Goal: Check status: Check status

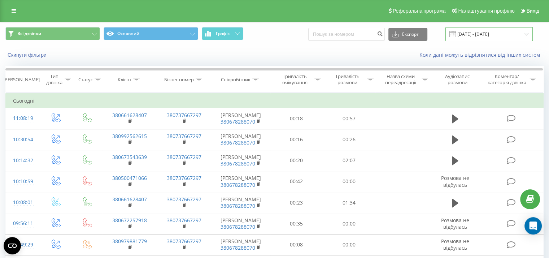
click at [474, 32] on input "[DATE] - [DATE]" at bounding box center [488, 34] width 87 height 14
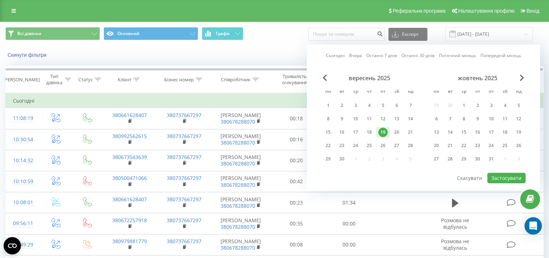
click at [339, 56] on link "Сьогодні" at bounding box center [335, 55] width 19 height 7
drag, startPoint x: 494, startPoint y: 175, endPoint x: 480, endPoint y: 175, distance: 13.7
click at [494, 175] on button "Застосувати" at bounding box center [506, 177] width 38 height 10
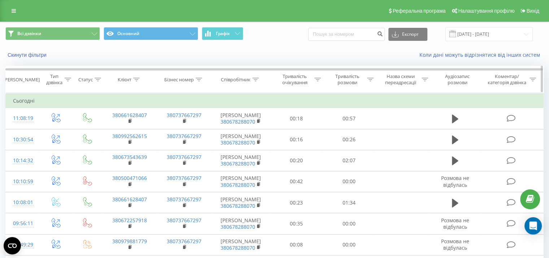
click at [367, 78] on icon at bounding box center [370, 80] width 6 height 4
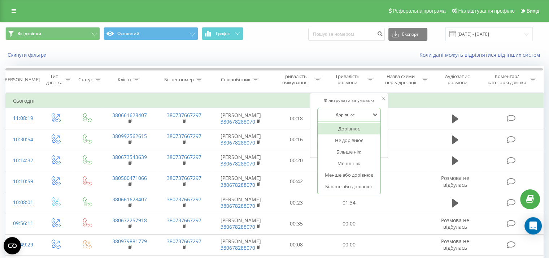
click at [371, 115] on div "Дорівнює" at bounding box center [345, 114] width 53 height 11
click at [339, 185] on div "Більше або дорівнює" at bounding box center [349, 186] width 63 height 12
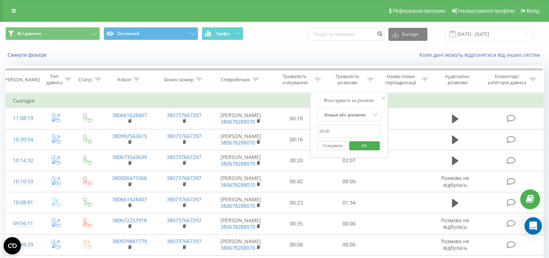
click at [358, 144] on span "OK" at bounding box center [364, 145] width 20 height 11
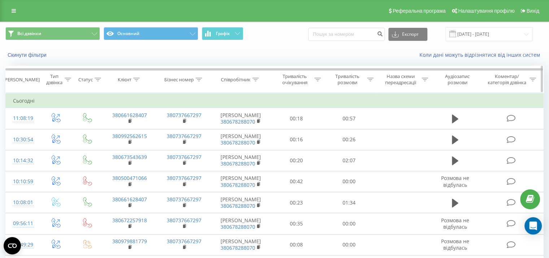
click at [372, 78] on icon at bounding box center [370, 80] width 6 height 4
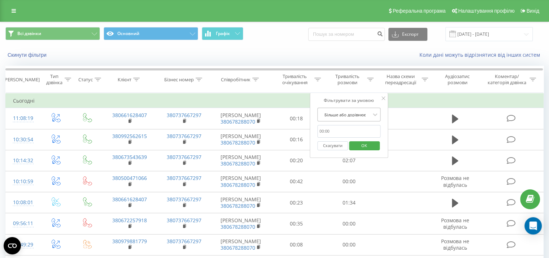
click at [366, 117] on div at bounding box center [344, 114] width 51 height 7
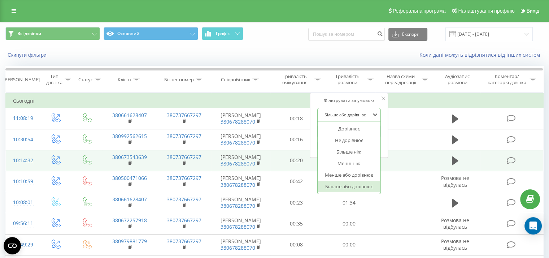
drag, startPoint x: 349, startPoint y: 187, endPoint x: 348, endPoint y: 177, distance: 9.8
click at [349, 187] on div "Більше або дорівнює" at bounding box center [349, 186] width 63 height 12
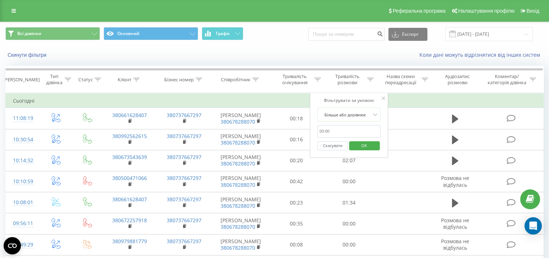
click at [349, 130] on input "text" at bounding box center [349, 131] width 64 height 13
type input "0050"
click at [368, 147] on span "OK" at bounding box center [364, 145] width 20 height 11
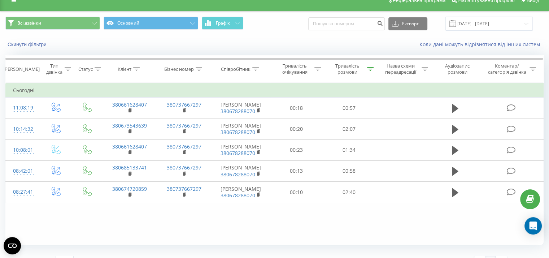
scroll to position [25, 0]
